Goal: Task Accomplishment & Management: Use online tool/utility

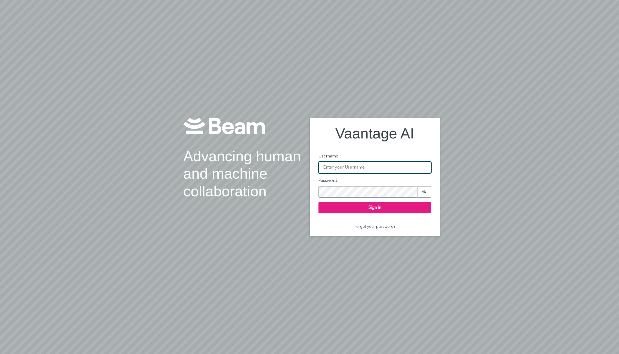
type input "[EMAIL_ADDRESS][PERSON_NAME][DOMAIN_NAME]"
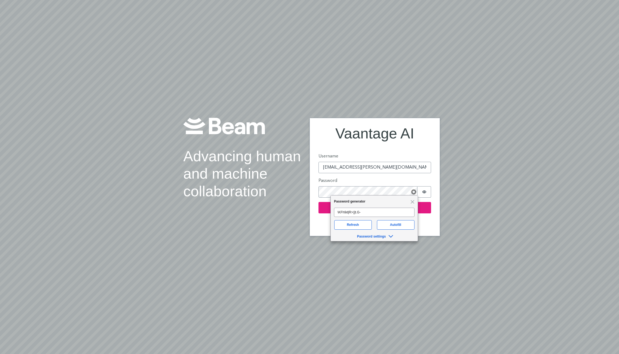
click at [413, 199] on div "Password generator Close" at bounding box center [373, 201] width 87 height 12
click at [412, 201] on span "Close" at bounding box center [412, 202] width 4 height 4
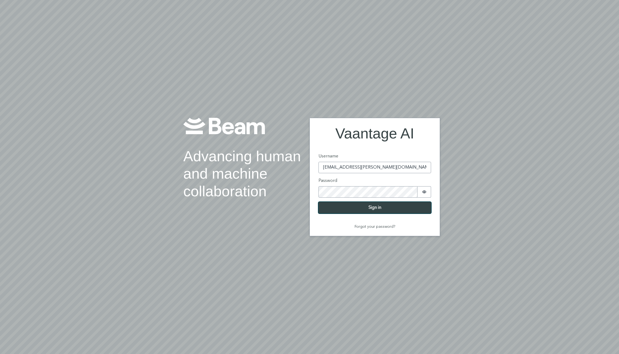
click at [380, 208] on button "Sign in" at bounding box center [374, 207] width 113 height 11
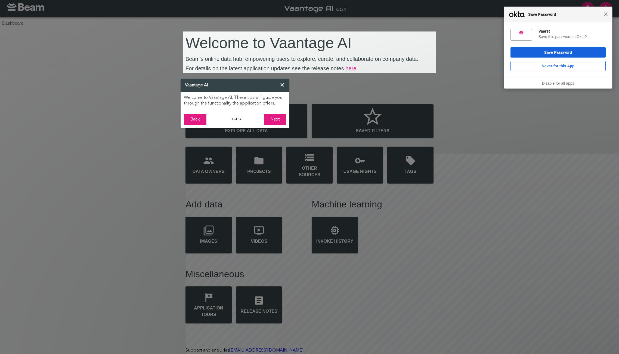
click at [603, 15] on span "Close" at bounding box center [605, 14] width 4 height 4
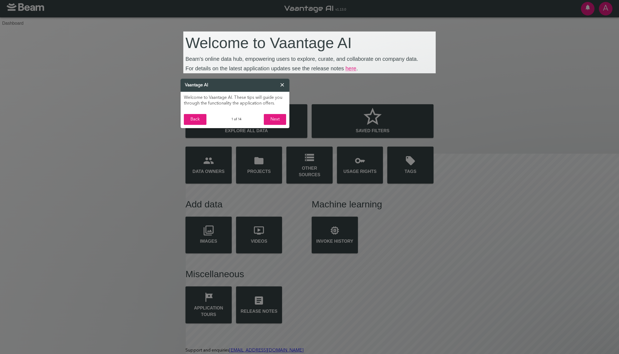
click at [286, 84] on header "Vaantage AI ×" at bounding box center [234, 85] width 109 height 13
click at [282, 83] on span "×" at bounding box center [282, 85] width 6 height 9
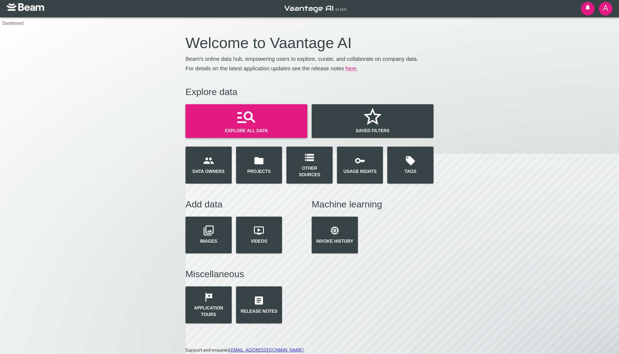
click at [249, 112] on icon "button" at bounding box center [246, 117] width 18 height 12
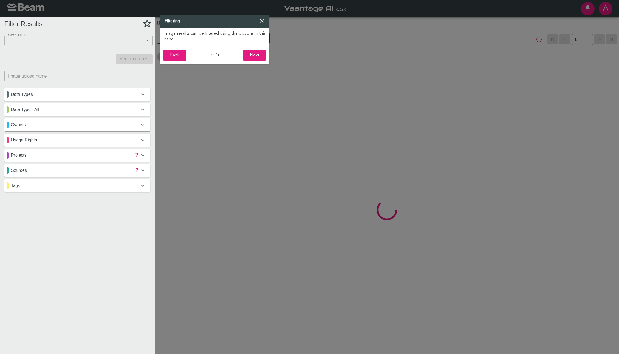
click at [261, 21] on span "×" at bounding box center [262, 21] width 6 height 9
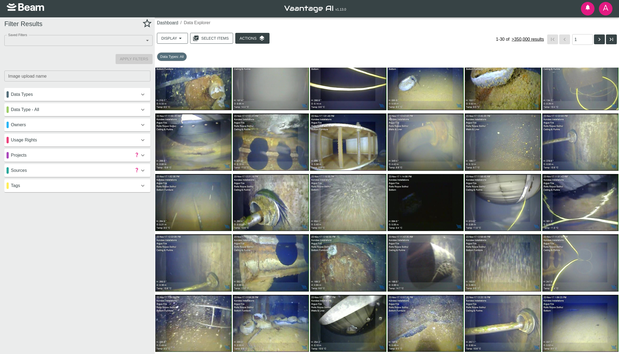
scroll to position [17, 0]
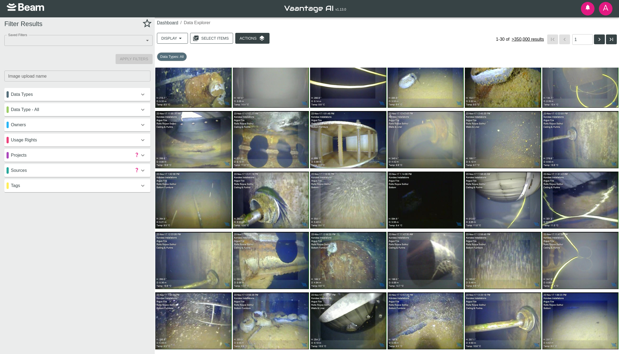
click at [49, 99] on div "Data Types" at bounding box center [77, 94] width 146 height 13
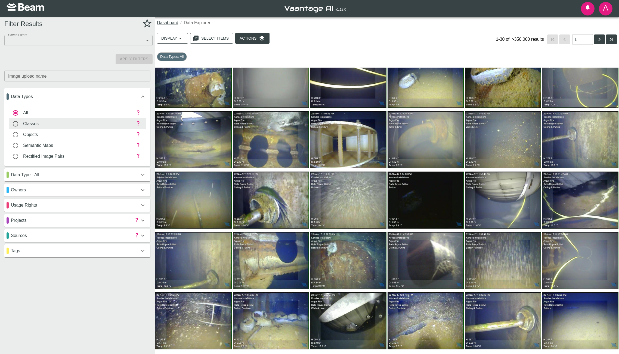
click at [18, 126] on input "classes" at bounding box center [15, 124] width 15 height 7
radio input "false"
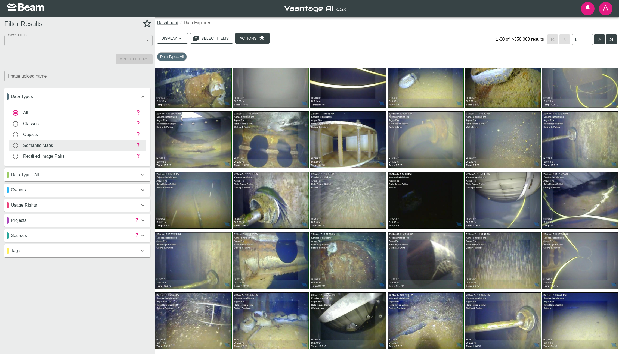
radio input "false"
radio input "true"
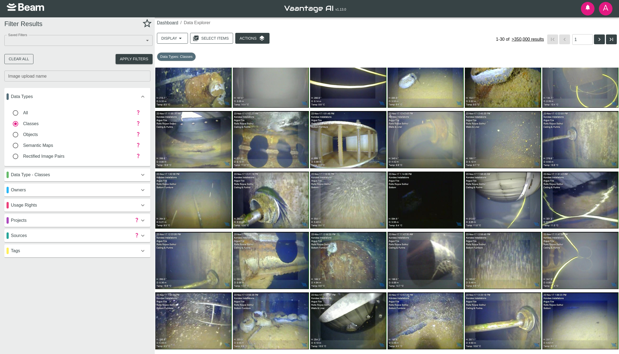
drag, startPoint x: 47, startPoint y: 174, endPoint x: 59, endPoint y: 183, distance: 14.4
click at [47, 174] on p "Data Type - Classes" at bounding box center [30, 175] width 39 height 7
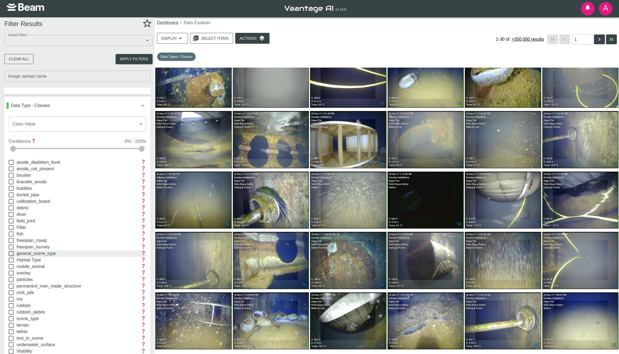
scroll to position [111, 0]
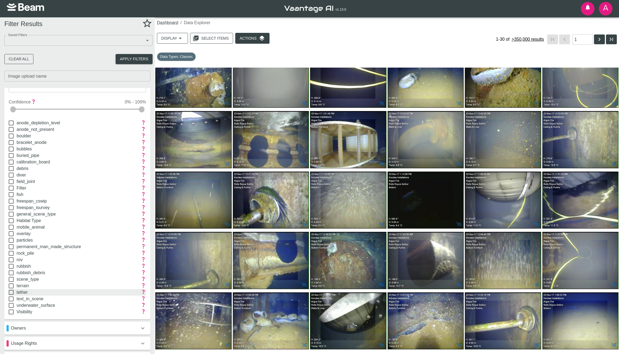
click at [10, 290] on input "tether" at bounding box center [11, 292] width 11 height 7
checkbox input "true"
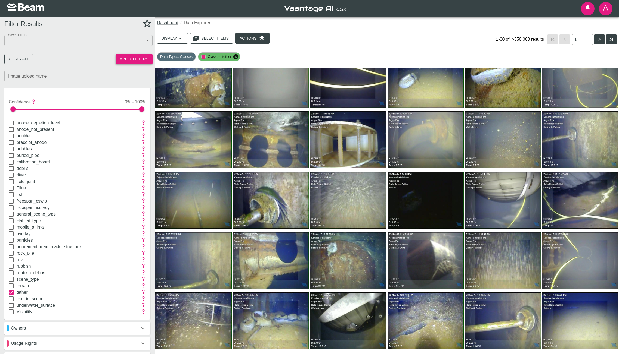
click at [138, 58] on button "Apply Filters" at bounding box center [134, 59] width 37 height 10
